Goal: Information Seeking & Learning: Learn about a topic

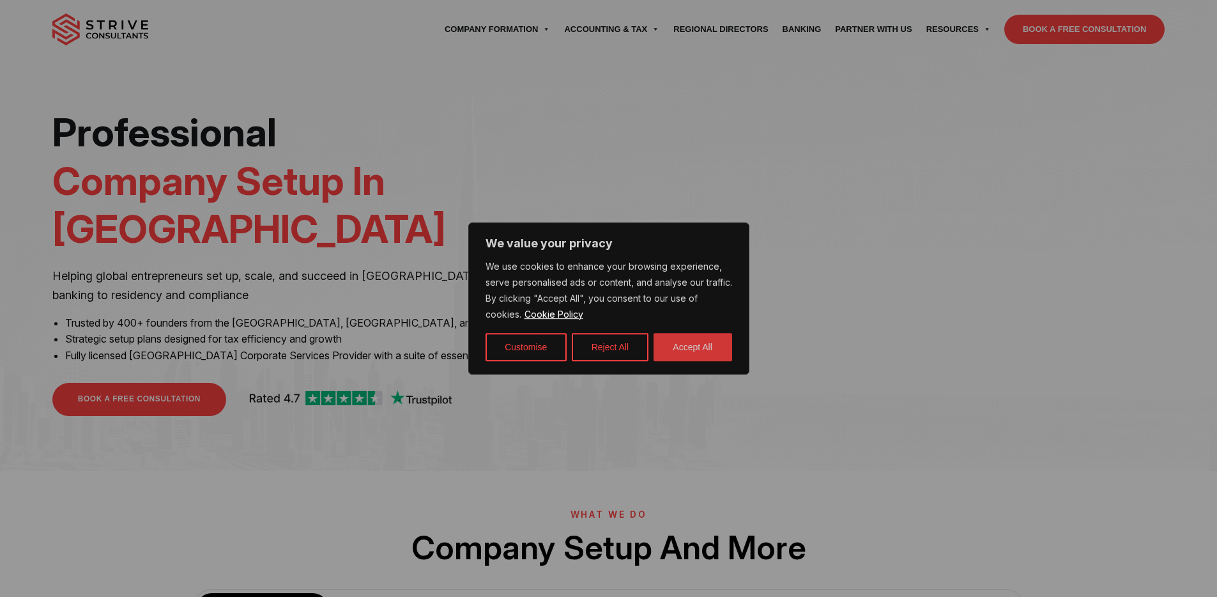
click at [692, 357] on button "Accept All" at bounding box center [692, 347] width 79 height 28
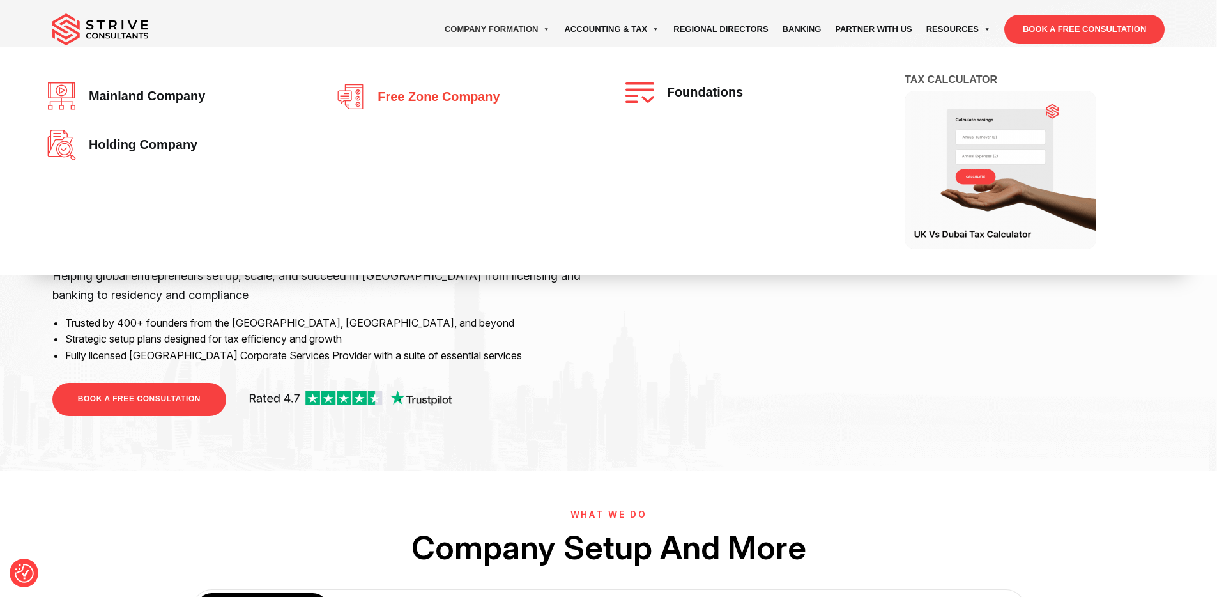
click at [452, 88] on link "Free zone company" at bounding box center [463, 96] width 255 height 29
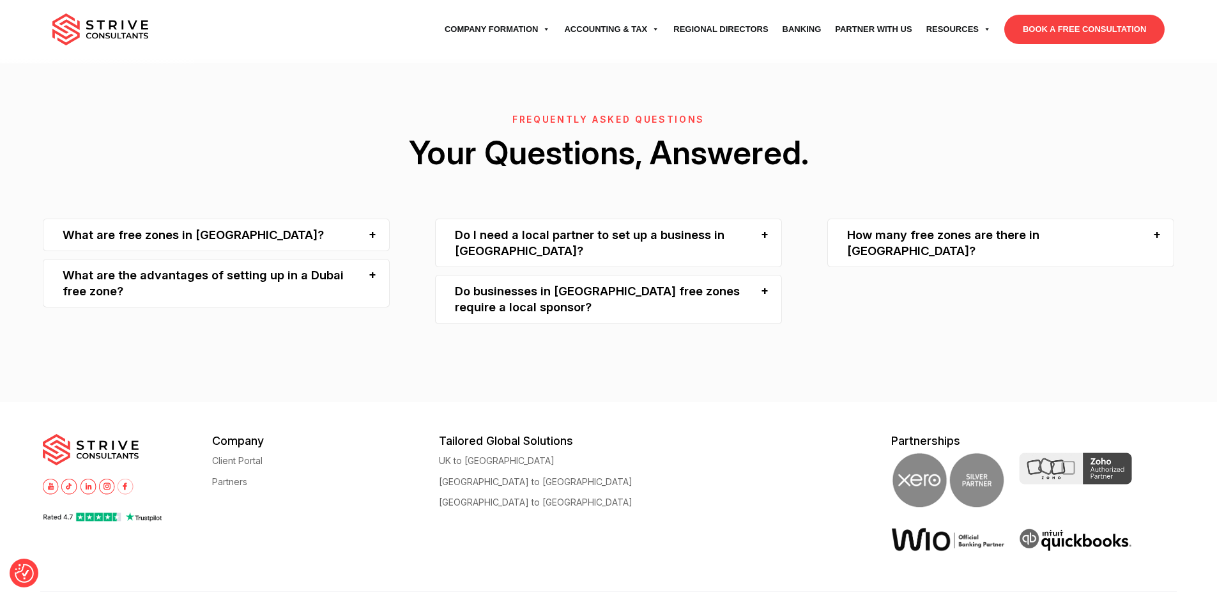
scroll to position [2989, 0]
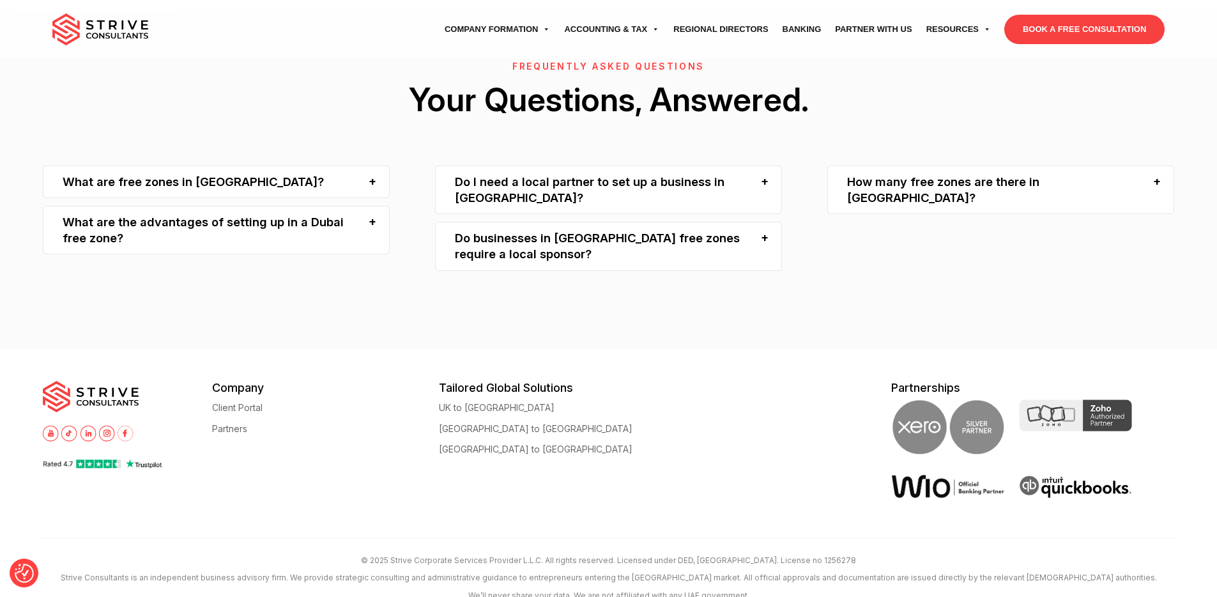
click at [302, 165] on div "What are free zones in Dubai?" at bounding box center [216, 181] width 347 height 33
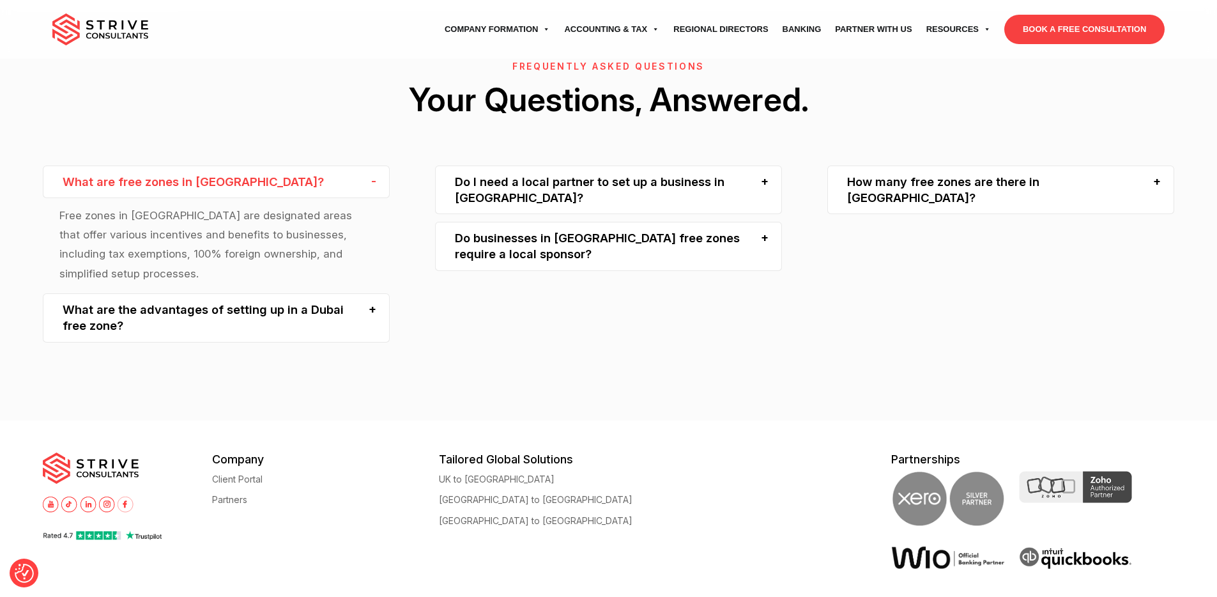
click at [302, 165] on div "What are free zones in Dubai?" at bounding box center [216, 181] width 347 height 33
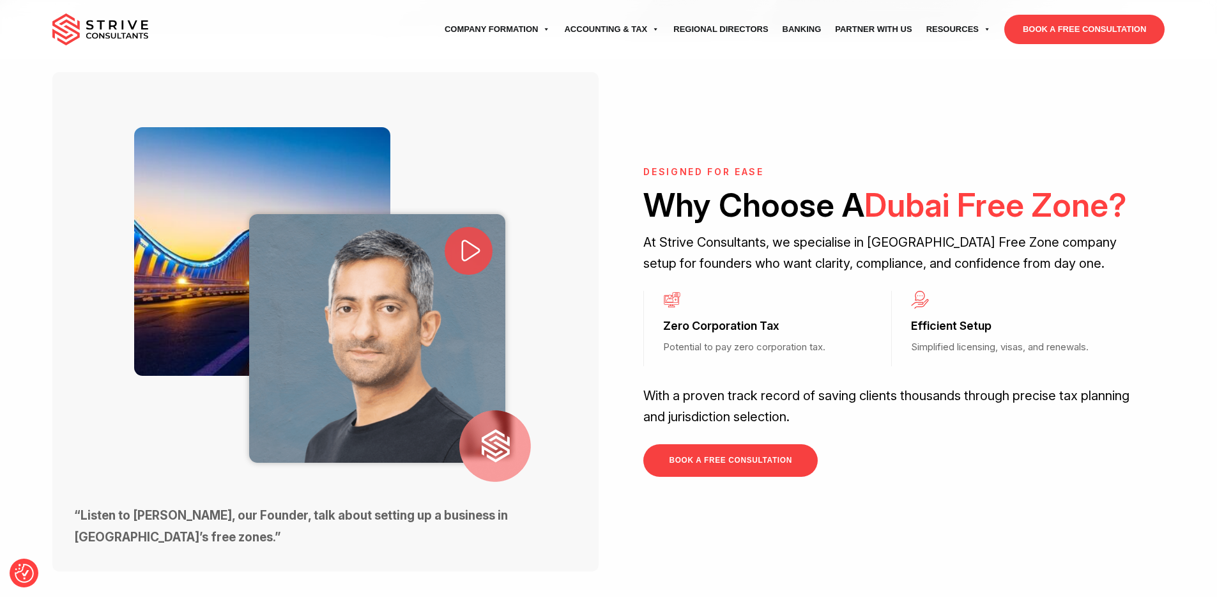
scroll to position [618, 0]
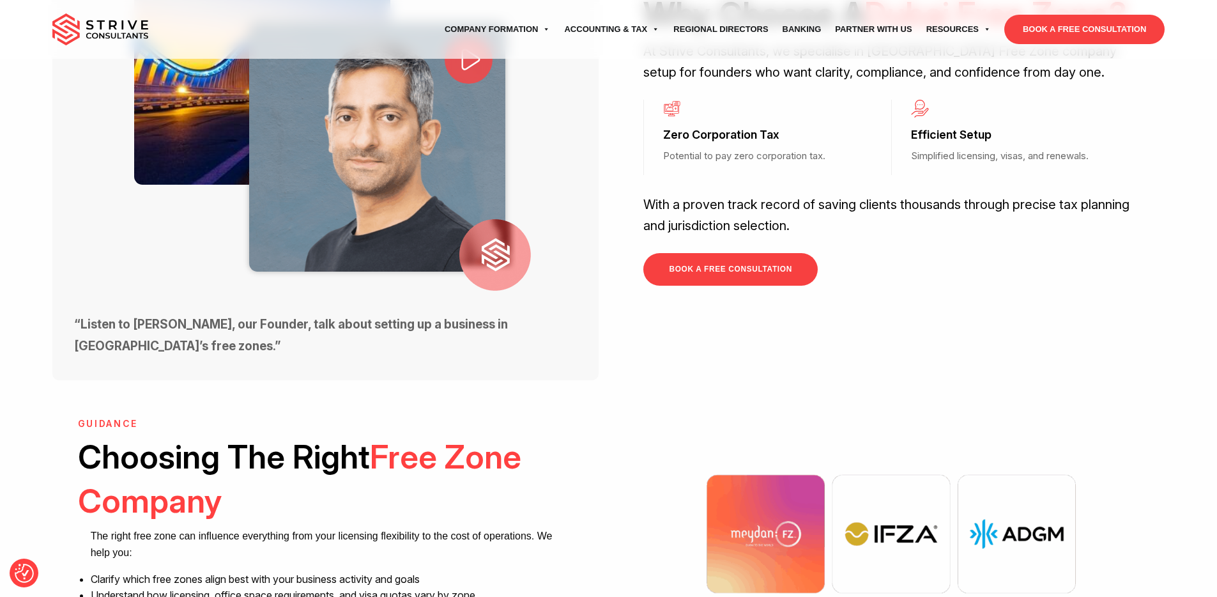
click at [685, 253] on link "BOOK A FREE CONSULTATION" at bounding box center [730, 269] width 174 height 33
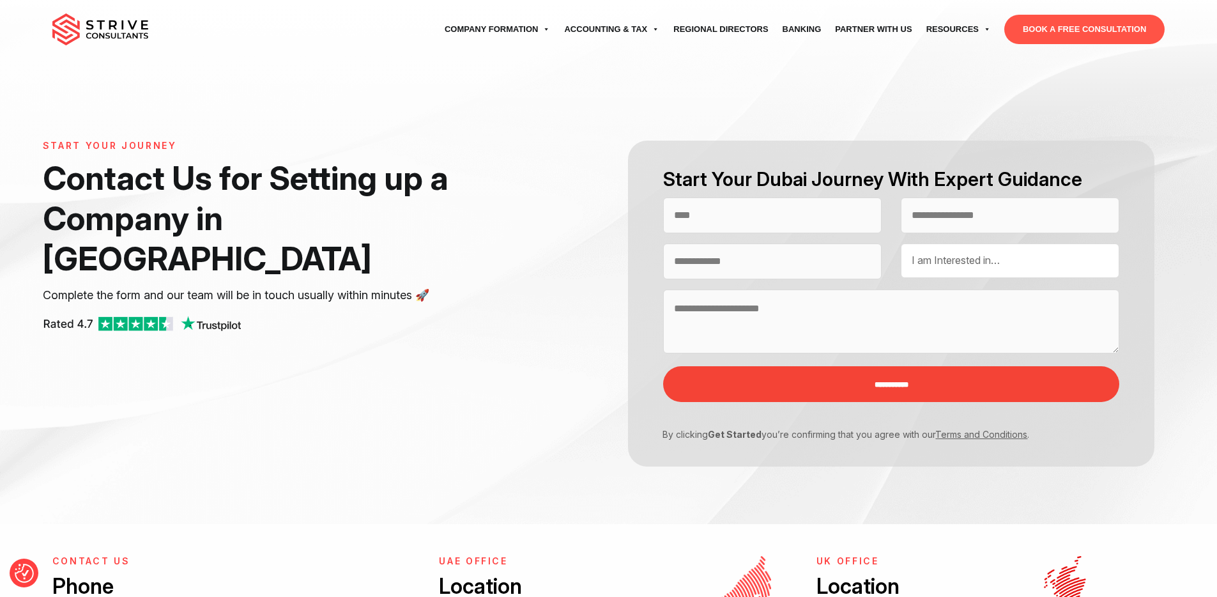
select select "Contact form"
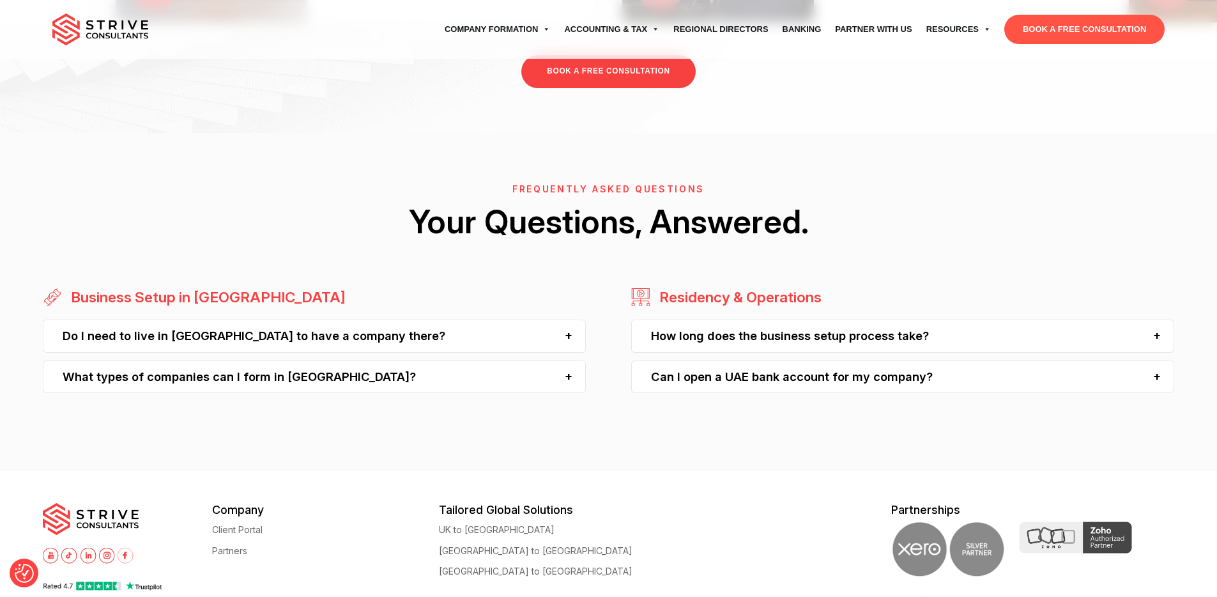
scroll to position [1164, 0]
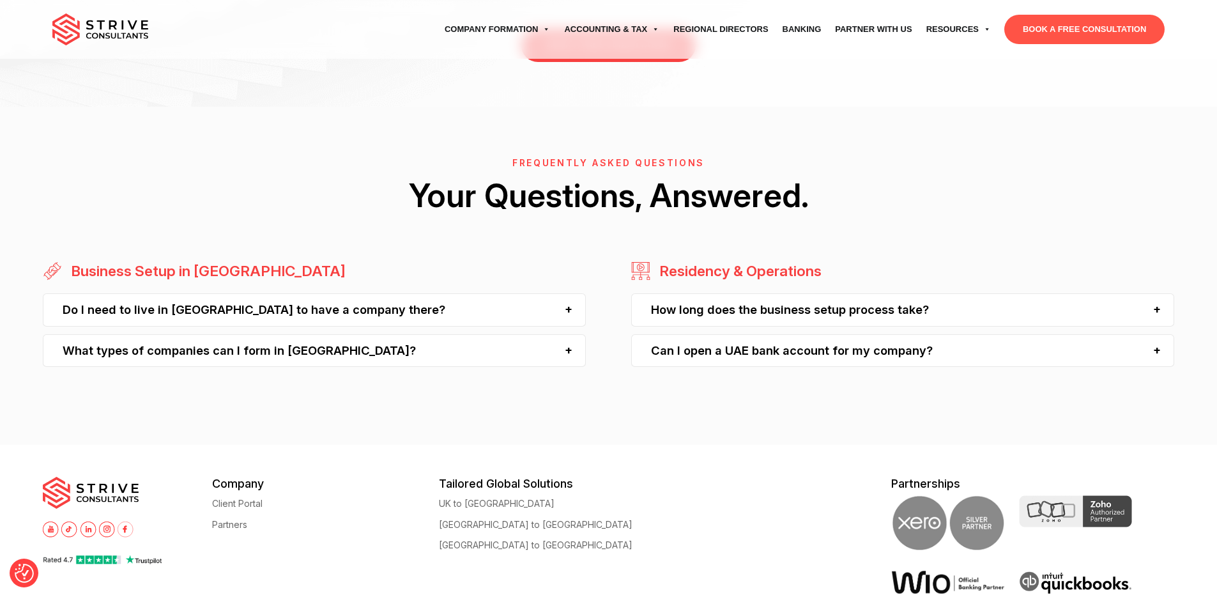
click at [748, 379] on div "FREQUENTLY ASKED QUESTIONS Your Questions, Answered. Business Setup in [GEOGRAP…" at bounding box center [608, 276] width 1217 height 236
click at [749, 360] on div "Can I open a UAE bank account for my company?" at bounding box center [902, 350] width 543 height 33
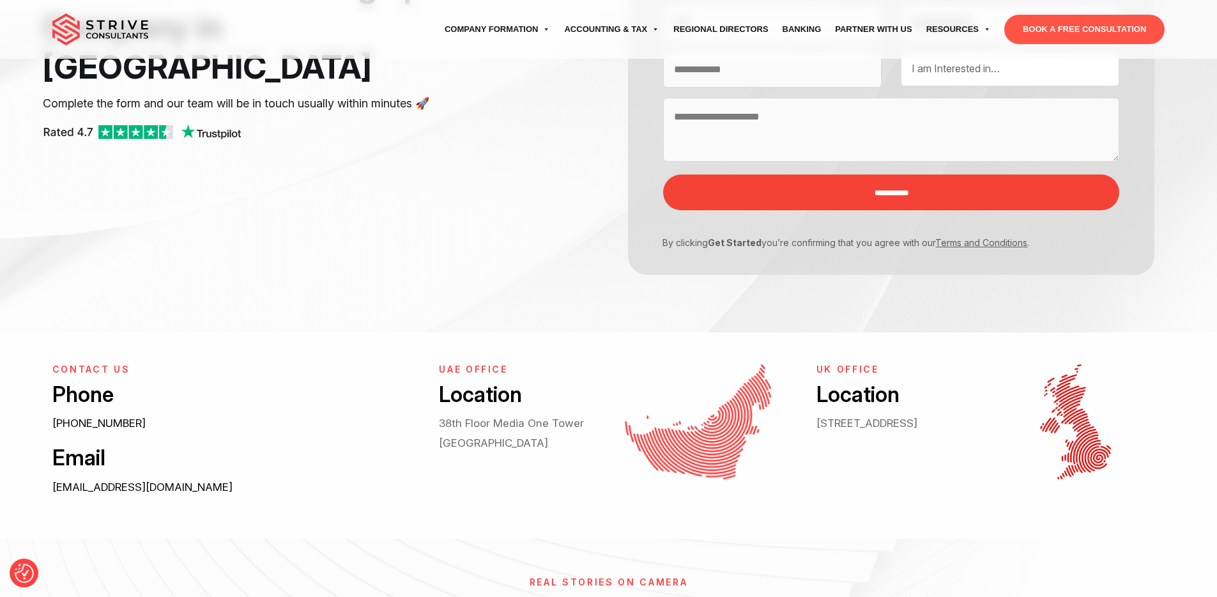
scroll to position [0, 0]
